Goal: Task Accomplishment & Management: Manage account settings

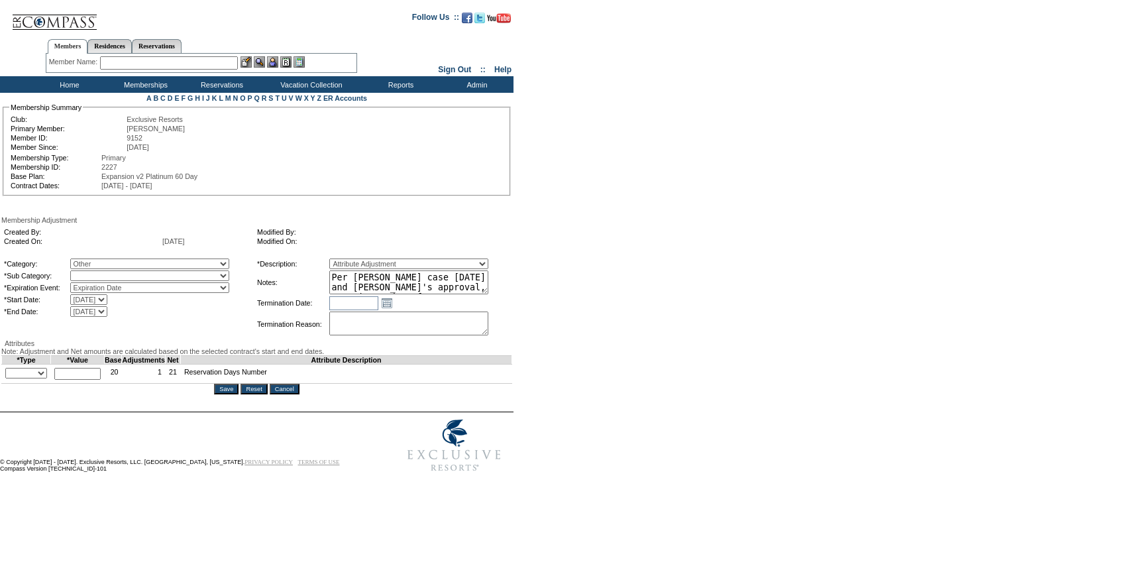
click at [185, 280] on select "Miscellaneous Adjustment" at bounding box center [149, 275] width 159 height 11
select select "179"
click at [97, 273] on select "Miscellaneous Adjustment" at bounding box center [149, 275] width 159 height 11
click at [32, 378] on select "+ - Override" at bounding box center [26, 373] width 42 height 11
click at [9, 378] on select "+ - Override" at bounding box center [26, 373] width 42 height 11
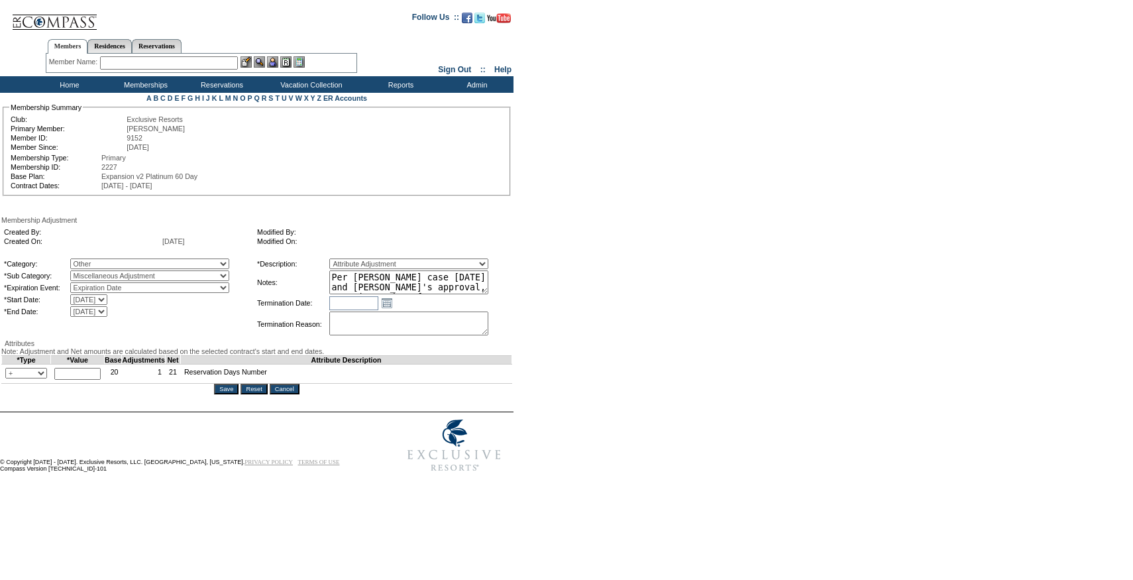
click at [97, 380] on input "text" at bounding box center [77, 374] width 46 height 12
click at [43, 378] on select "+ - Override" at bounding box center [26, 373] width 42 height 11
select select "2"
click at [9, 378] on select "+ - Override" at bounding box center [26, 373] width 42 height 11
click at [88, 380] on input "text" at bounding box center [77, 374] width 46 height 12
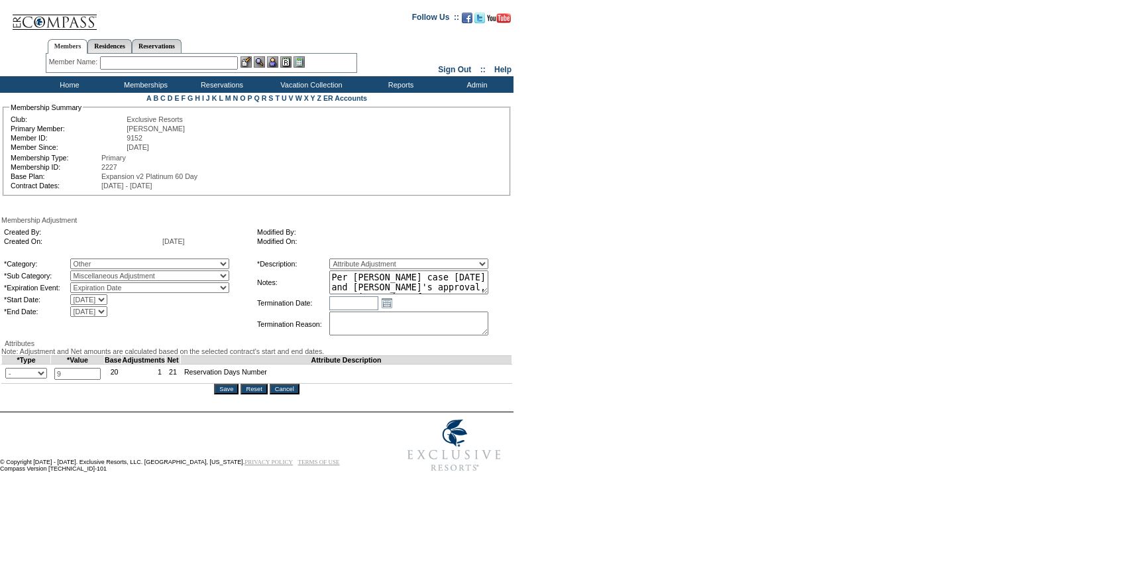
type input "9"
click at [197, 347] on div "Attributes" at bounding box center [256, 343] width 511 height 8
click at [233, 394] on input "Save" at bounding box center [226, 389] width 25 height 11
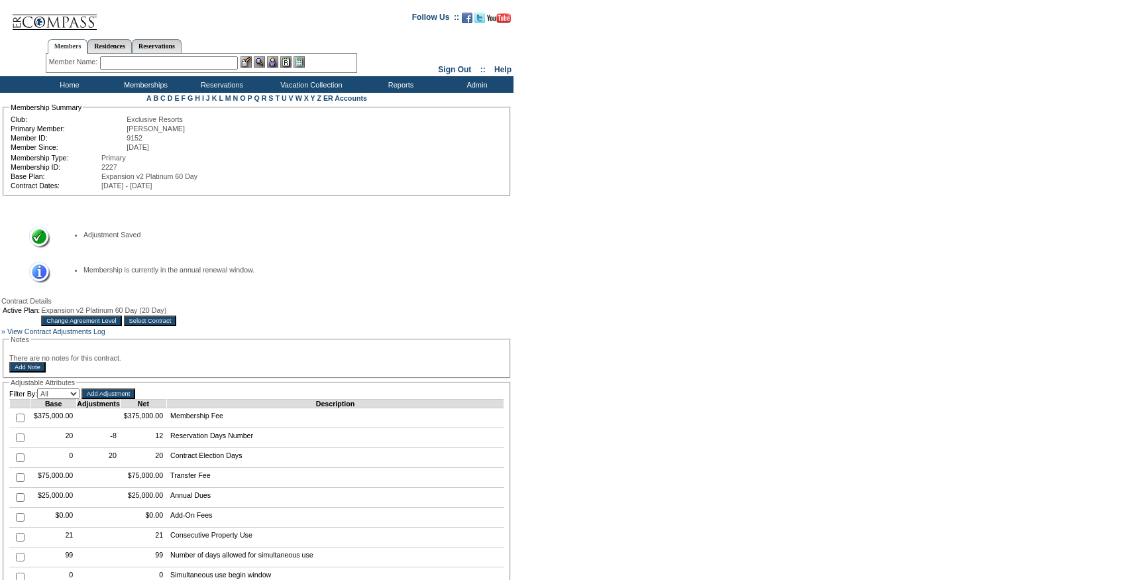
click at [370, 327] on div "Active Plan: Expansion v2 Platinum 60 Day (20 Day) Change Agreement Level Selec…" at bounding box center [256, 316] width 511 height 23
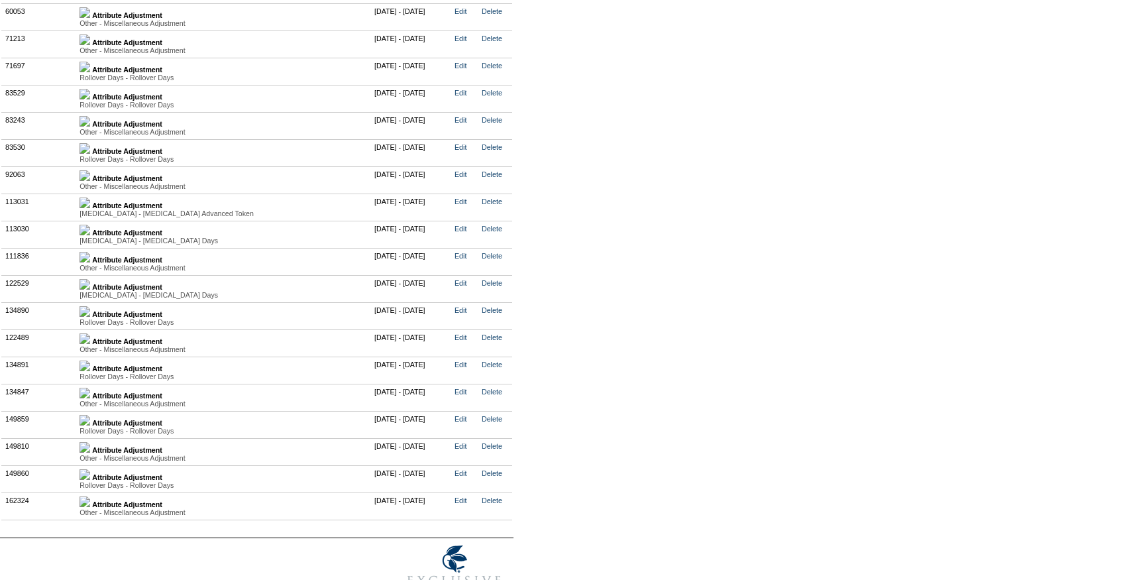
scroll to position [3064, 0]
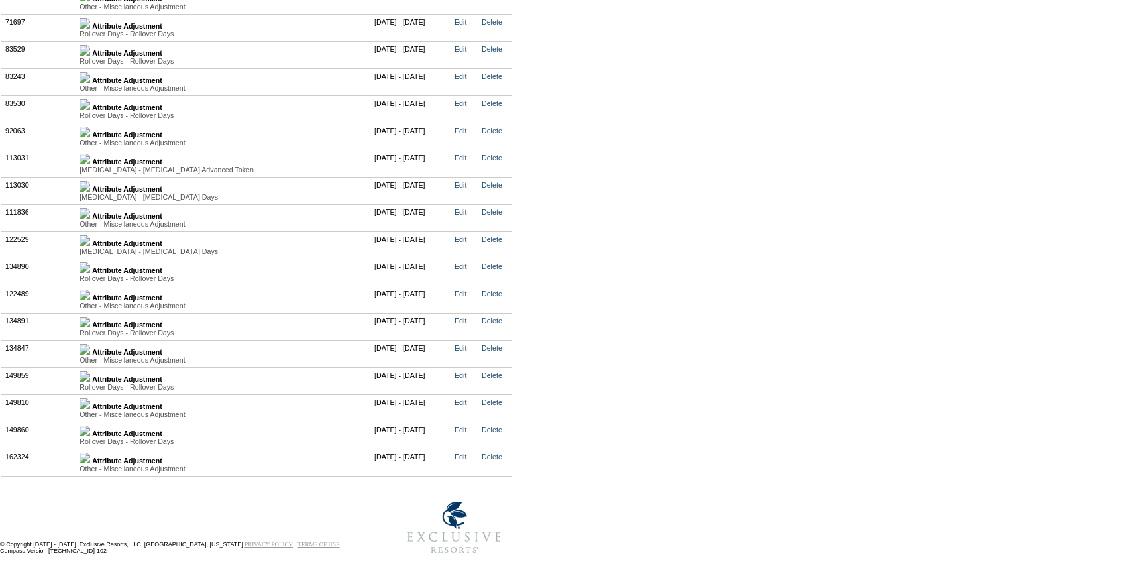
click at [94, 410] on div "Other - Miscellaneous Adjustment" at bounding box center [222, 414] width 287 height 8
click at [90, 401] on img at bounding box center [84, 403] width 11 height 11
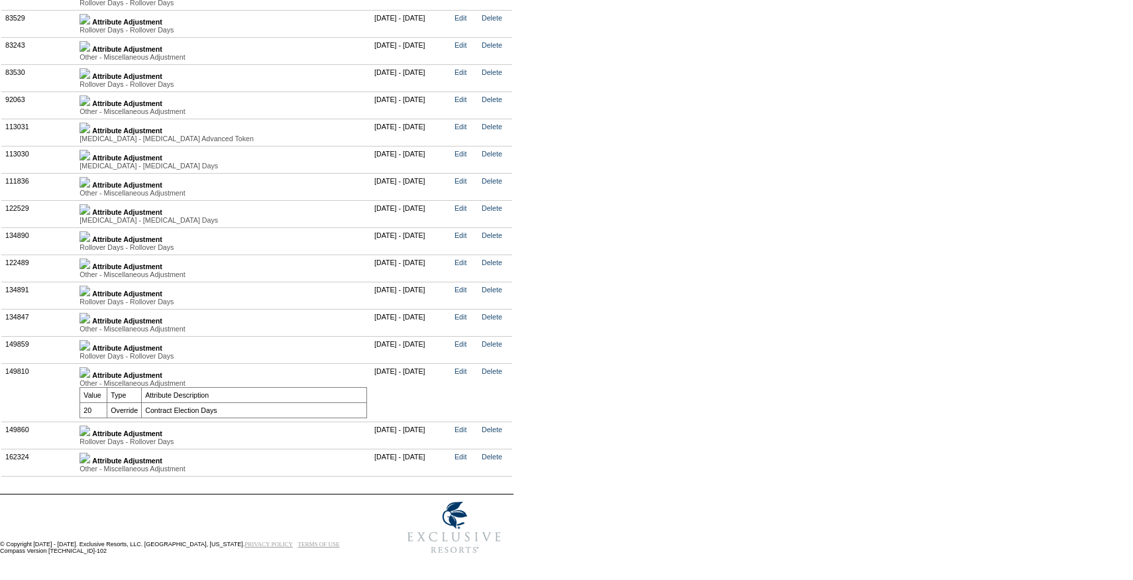
click at [90, 323] on img at bounding box center [84, 318] width 11 height 11
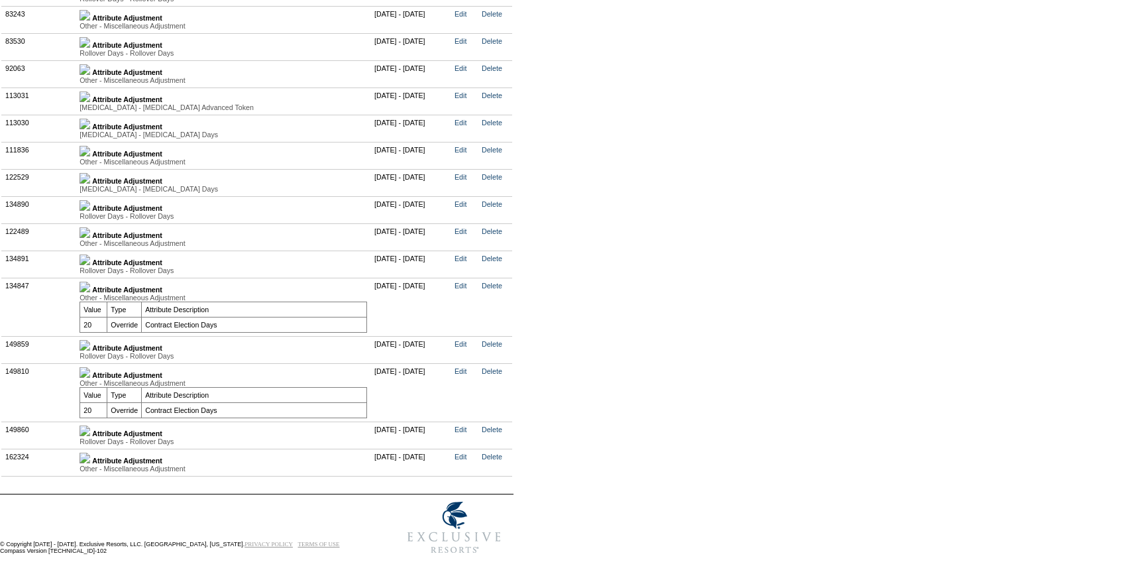
click at [90, 292] on img at bounding box center [84, 287] width 11 height 11
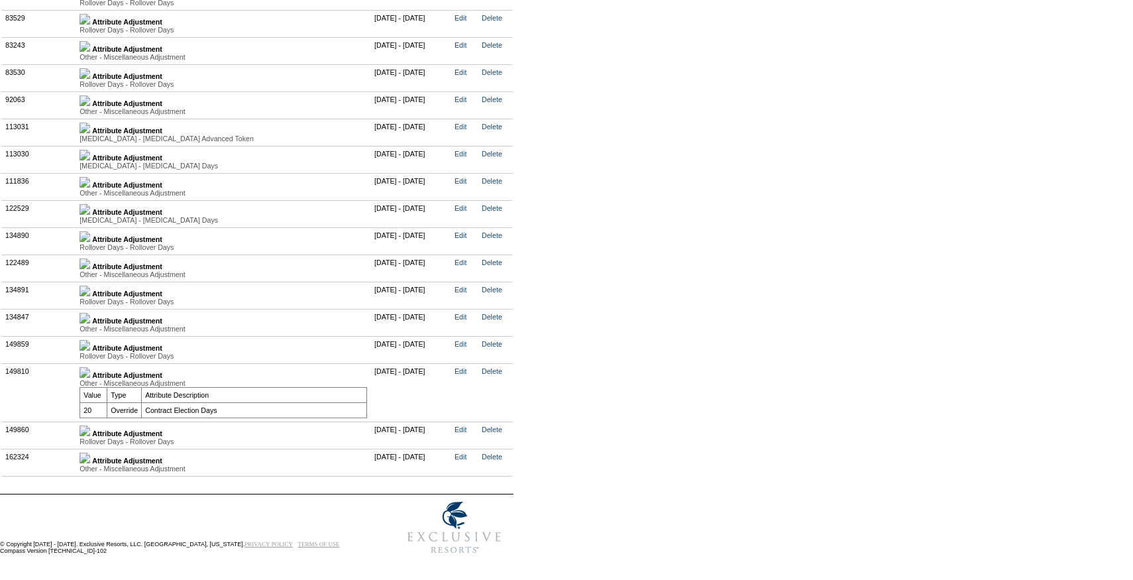
click at [90, 464] on link at bounding box center [84, 460] width 11 height 8
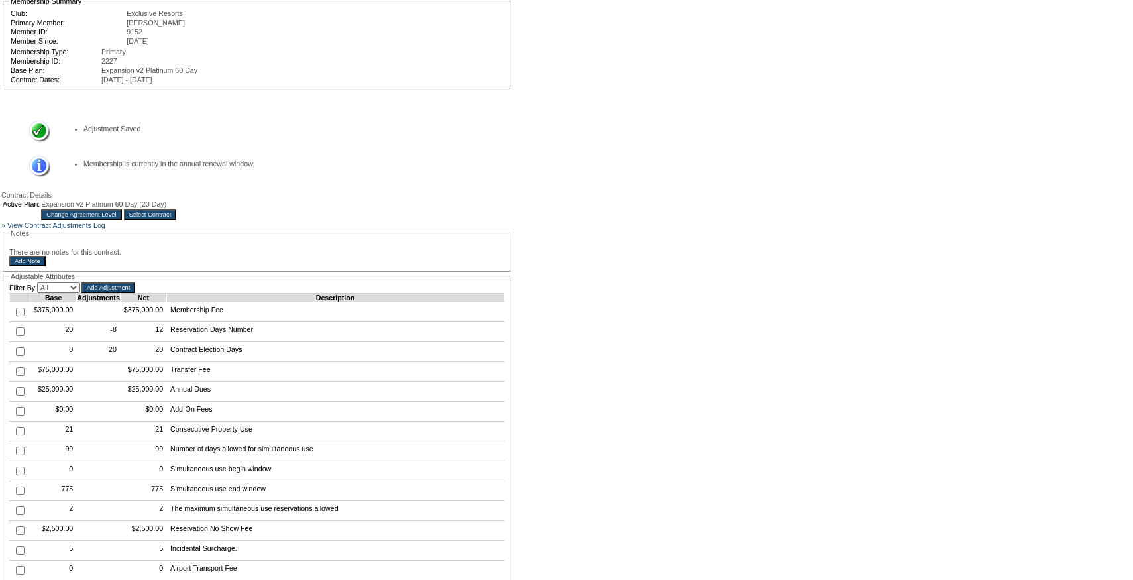
scroll to position [0, 0]
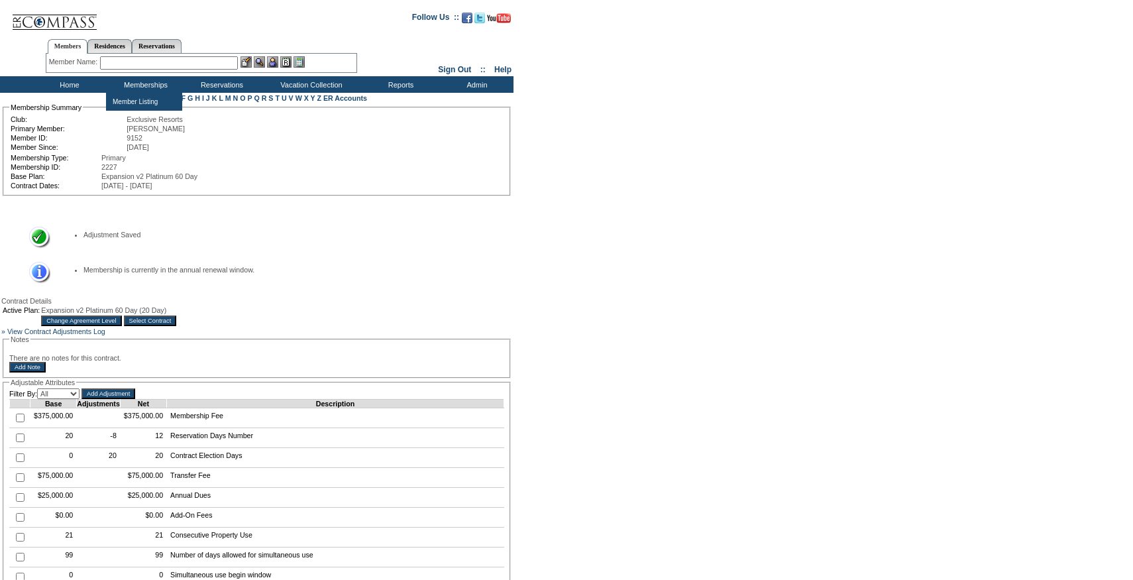
click at [145, 64] on input "text" at bounding box center [169, 62] width 138 height 13
paste input "[PERSON_NAME]"
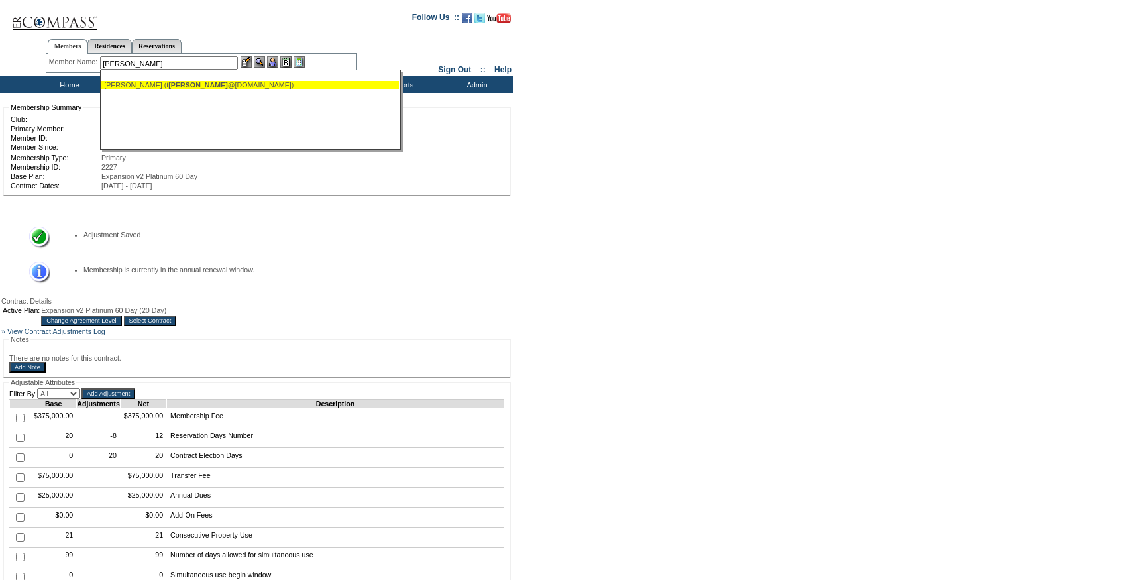
click at [148, 83] on div "[PERSON_NAME] (t [PERSON_NAME] @[DOMAIN_NAME])" at bounding box center [249, 85] width 291 height 8
type input "[PERSON_NAME] ([EMAIL_ADDRESS][DOMAIN_NAME])"
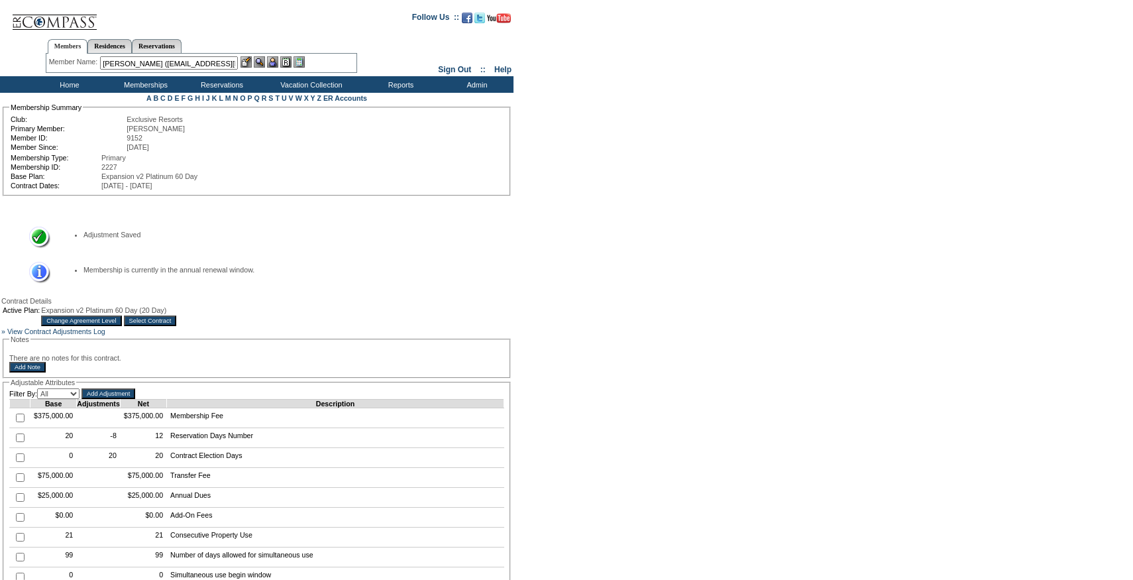
click at [278, 61] on img at bounding box center [272, 61] width 11 height 11
click at [246, 62] on img at bounding box center [245, 61] width 11 height 11
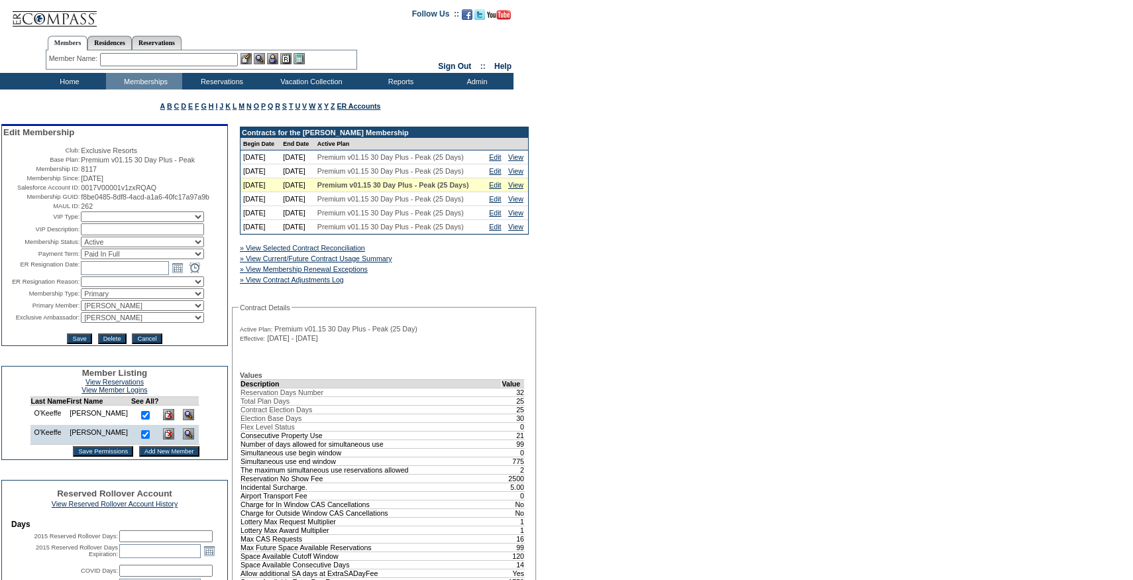
click at [376, 265] on div "» View Current/Future Contract Usage Summary" at bounding box center [339, 258] width 204 height 13
click at [374, 262] on link "» View Current/Future Contract Usage Summary" at bounding box center [316, 258] width 152 height 8
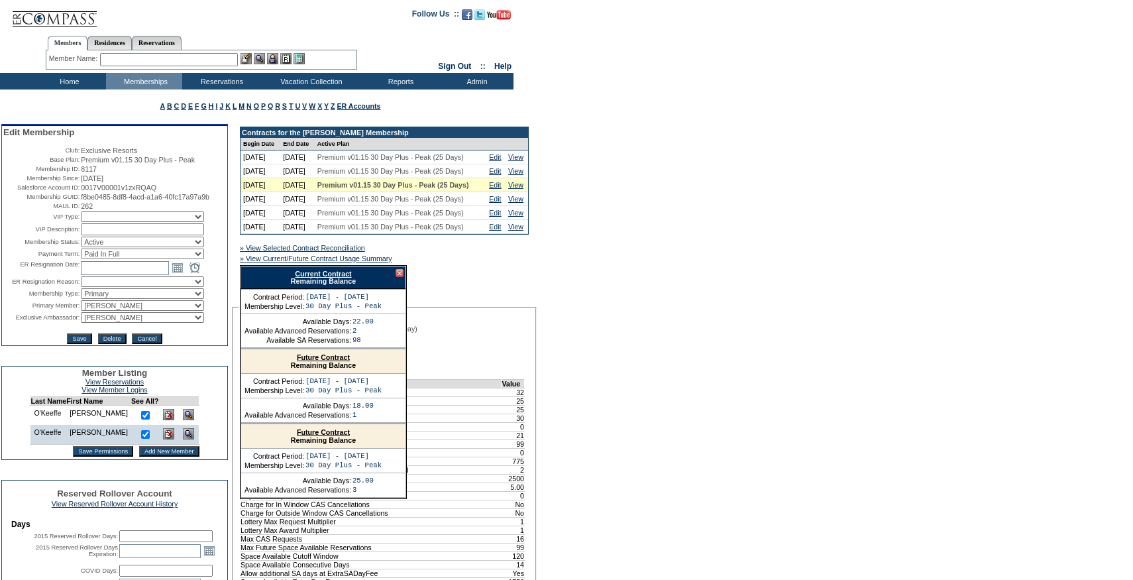
click at [337, 278] on link "Current Contract" at bounding box center [323, 274] width 56 height 8
click at [496, 175] on link "Edit" at bounding box center [495, 171] width 12 height 8
